Goal: Transaction & Acquisition: Purchase product/service

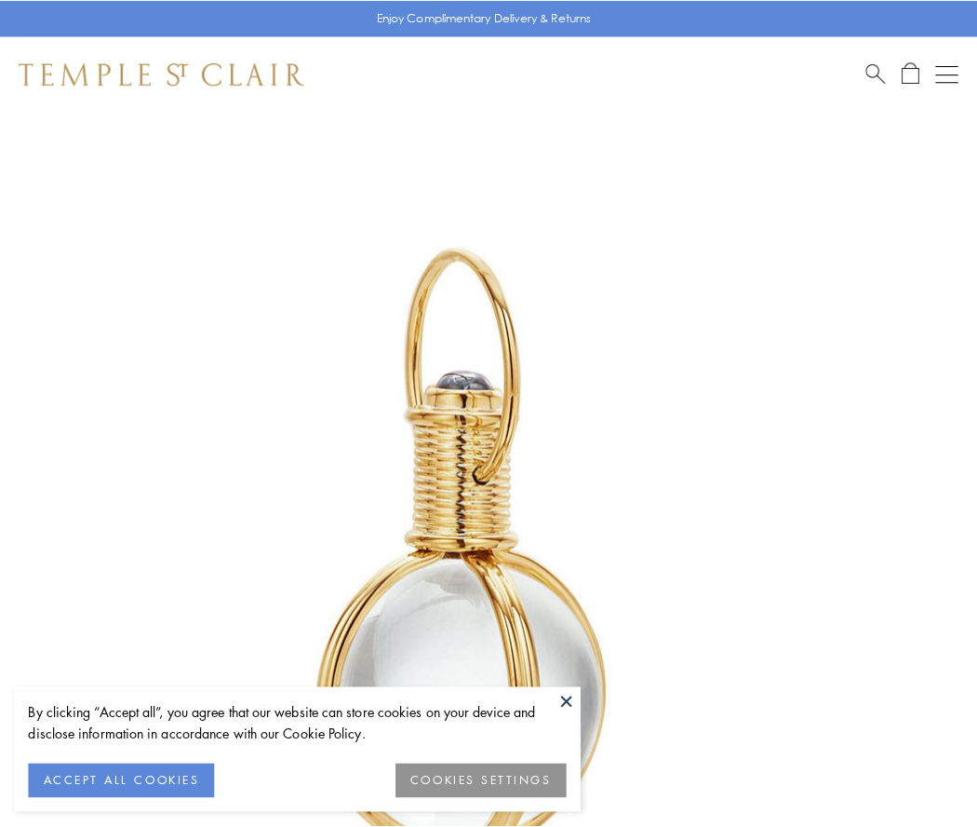
scroll to position [486, 0]
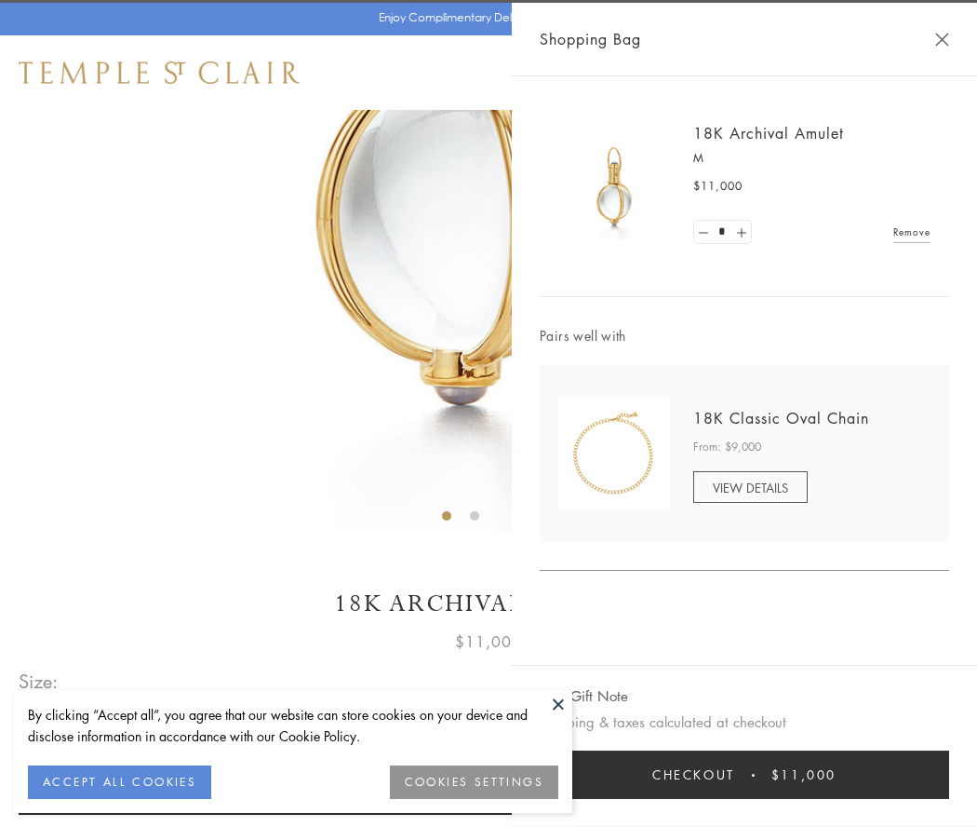
click at [745, 774] on button "Checkout $11,000" at bounding box center [745, 774] width 410 height 48
